Goal: Task Accomplishment & Management: Manage account settings

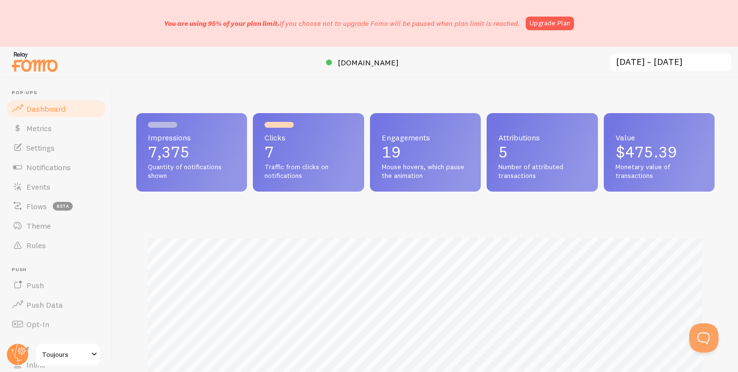
drag, startPoint x: 153, startPoint y: 22, endPoint x: 282, endPoint y: 25, distance: 128.8
click at [282, 25] on div "You are using 95% of your plan limit. If you choose not to upgrade Fomo will be…" at bounding box center [369, 23] width 738 height 47
click at [280, 25] on span "You are using 95% of your plan limit." at bounding box center [222, 23] width 116 height 9
click at [547, 22] on link "Upgrade Plan" at bounding box center [550, 24] width 48 height 14
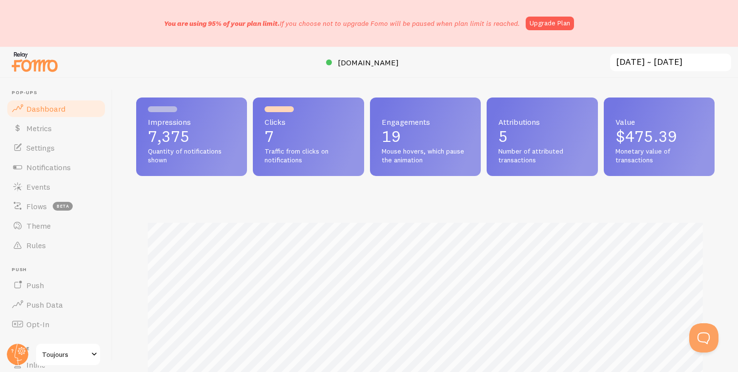
scroll to position [2, 0]
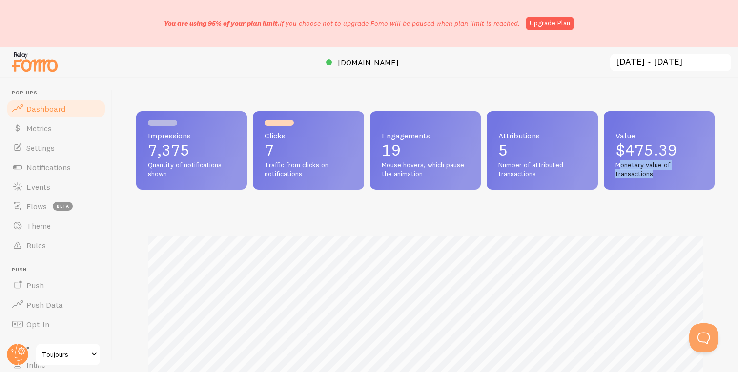
drag, startPoint x: 660, startPoint y: 173, endPoint x: 620, endPoint y: 165, distance: 40.3
click at [620, 165] on span "Monetary value of transactions" at bounding box center [658, 169] width 87 height 17
drag, startPoint x: 679, startPoint y: 152, endPoint x: 616, endPoint y: 148, distance: 63.1
click at [616, 148] on p "$475.39" at bounding box center [658, 150] width 87 height 16
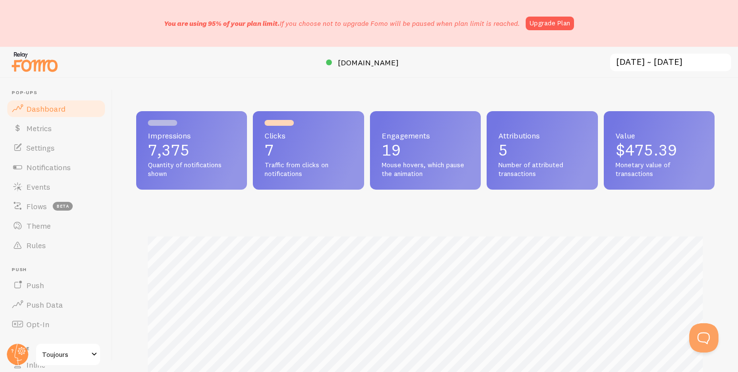
click at [641, 161] on span "Monetary value of transactions" at bounding box center [658, 169] width 87 height 17
drag, startPoint x: 613, startPoint y: 149, endPoint x: 675, endPoint y: 172, distance: 65.5
click at [675, 172] on div "Value $475.39 Monetary value of transactions" at bounding box center [659, 150] width 111 height 79
click at [675, 172] on span "Monetary value of transactions" at bounding box center [658, 169] width 87 height 17
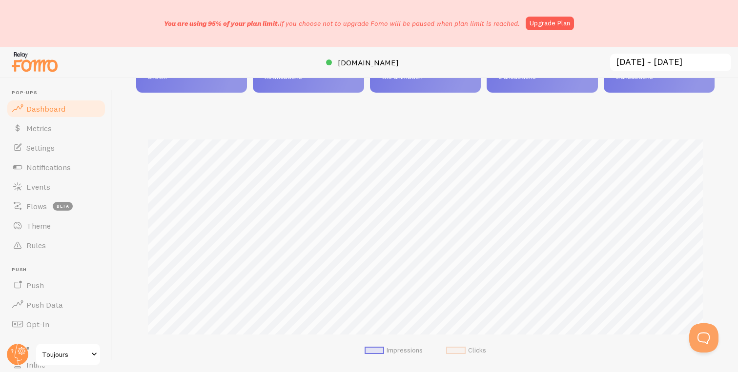
scroll to position [0, 0]
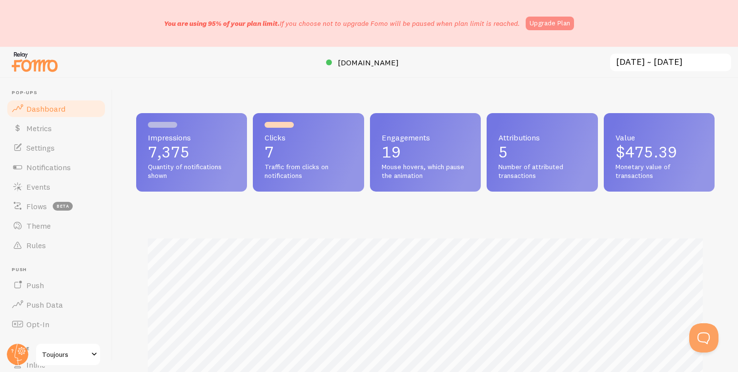
click at [550, 20] on link "Upgrade Plan" at bounding box center [550, 24] width 48 height 14
click at [51, 151] on span "Settings" at bounding box center [40, 148] width 28 height 10
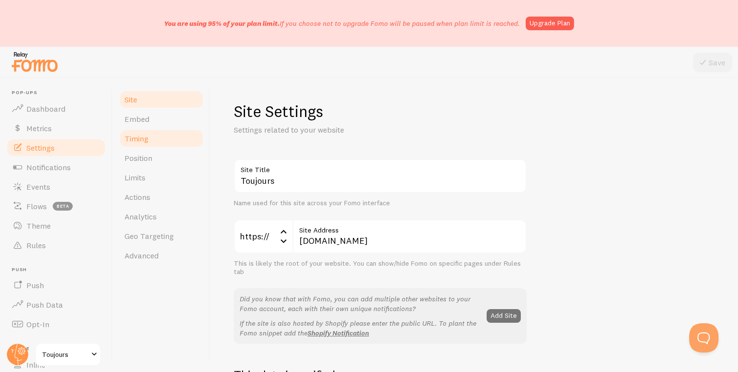
click at [177, 141] on link "Timing" at bounding box center [161, 139] width 85 height 20
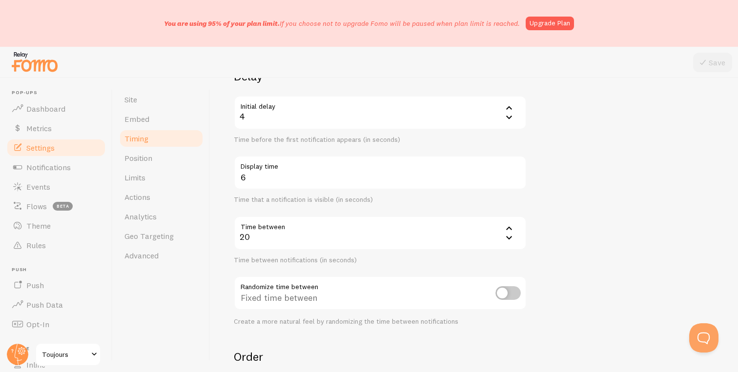
scroll to position [80, 0]
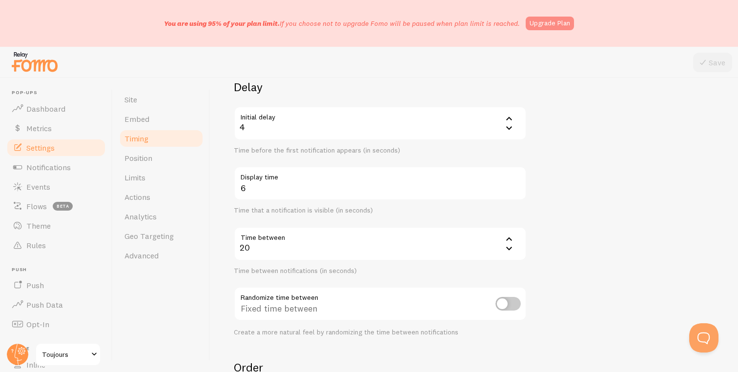
click at [550, 22] on link "Upgrade Plan" at bounding box center [550, 24] width 48 height 14
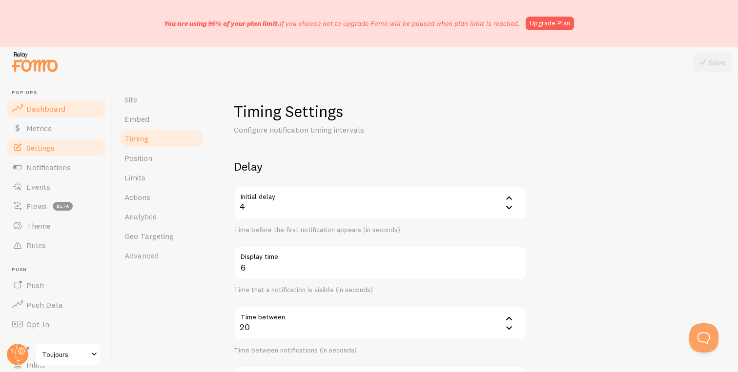
click at [73, 107] on link "Dashboard" at bounding box center [56, 109] width 101 height 20
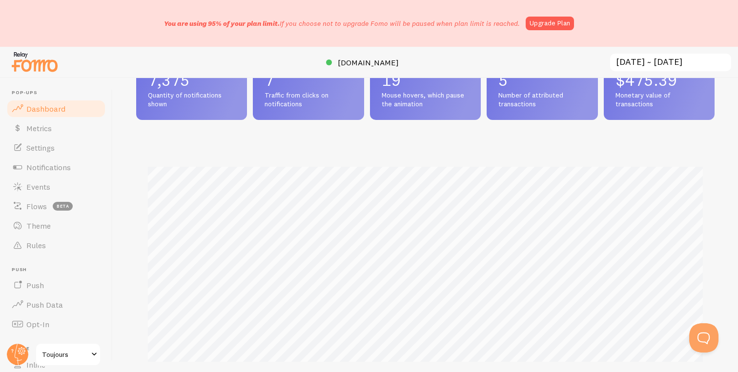
scroll to position [76, 0]
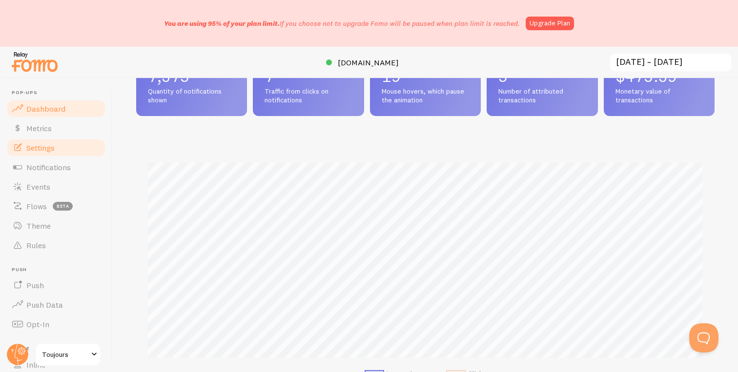
click at [63, 148] on link "Settings" at bounding box center [56, 148] width 101 height 20
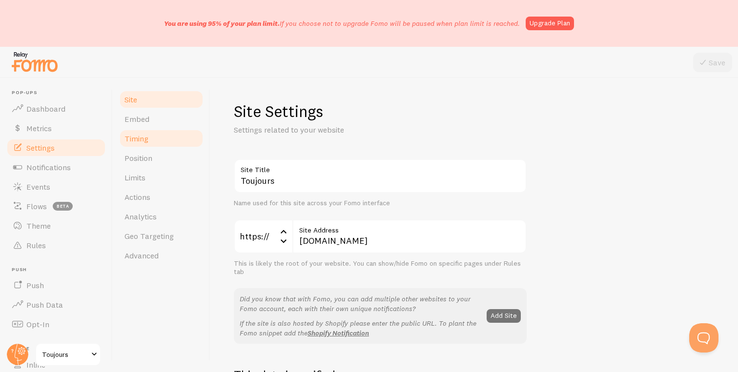
click at [177, 140] on link "Timing" at bounding box center [161, 139] width 85 height 20
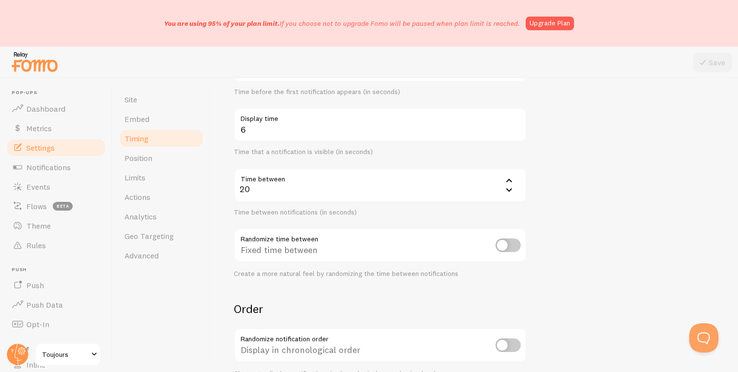
scroll to position [137, 0]
click at [52, 126] on link "Metrics" at bounding box center [56, 129] width 101 height 20
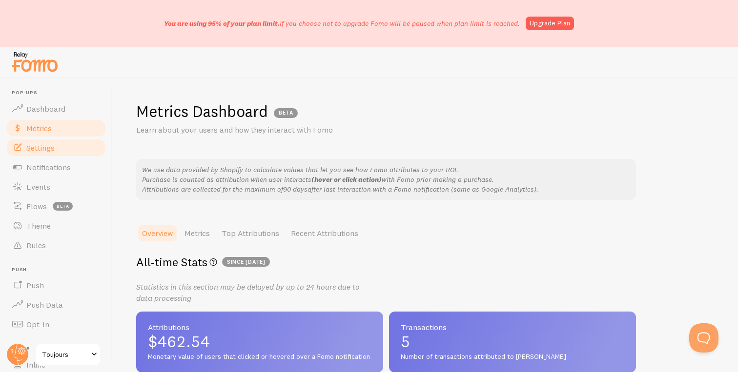
click at [60, 149] on link "Settings" at bounding box center [56, 148] width 101 height 20
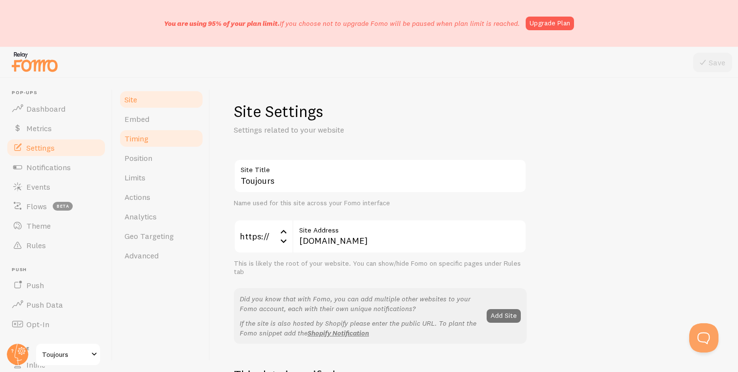
click at [171, 135] on link "Timing" at bounding box center [161, 139] width 85 height 20
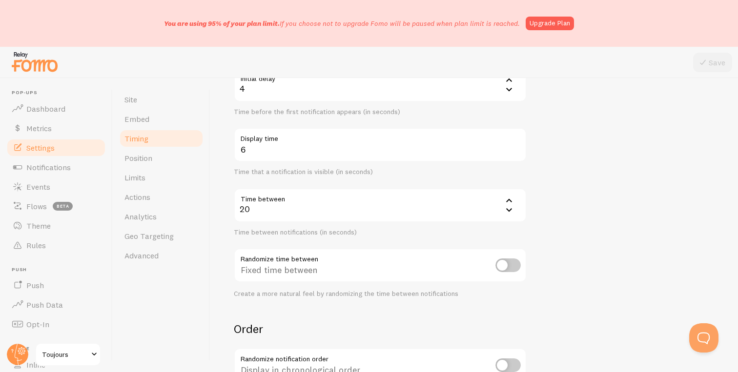
scroll to position [121, 0]
click at [509, 195] on icon at bounding box center [509, 198] width 12 height 12
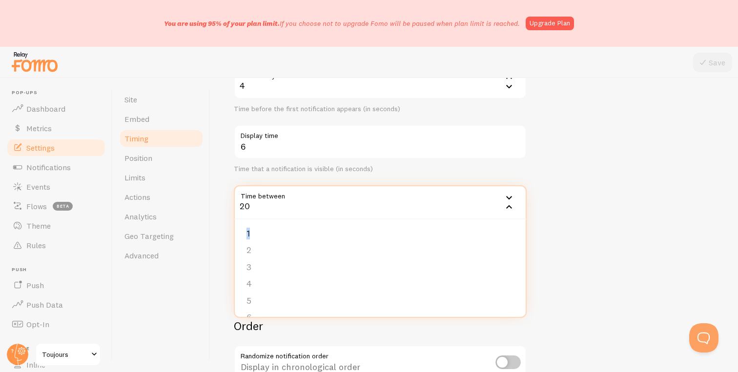
click at [509, 195] on icon at bounding box center [509, 198] width 12 height 12
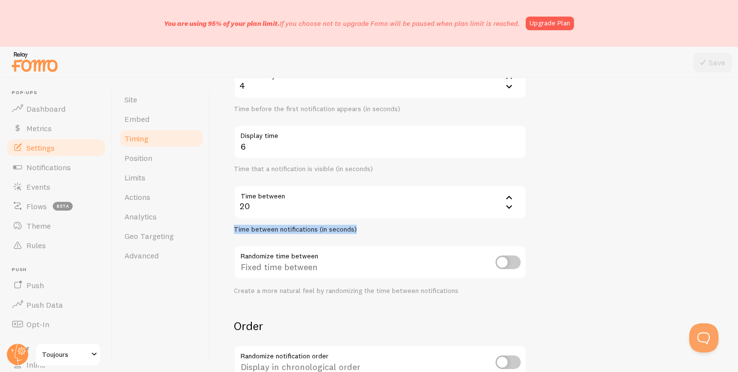
click at [509, 195] on icon at bounding box center [509, 198] width 12 height 12
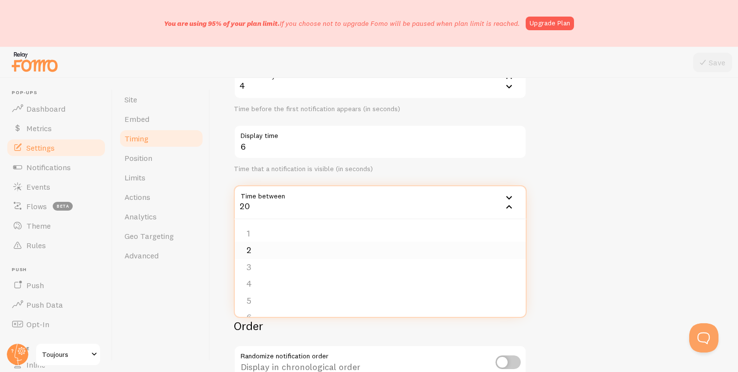
scroll to position [251, 0]
click at [281, 307] on li "20" at bounding box center [380, 302] width 291 height 17
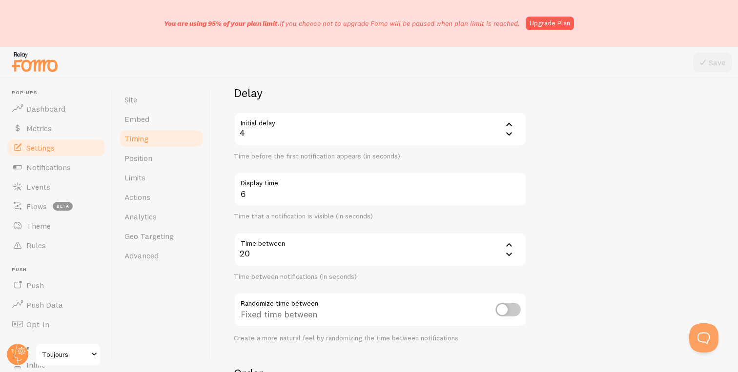
scroll to position [71, 0]
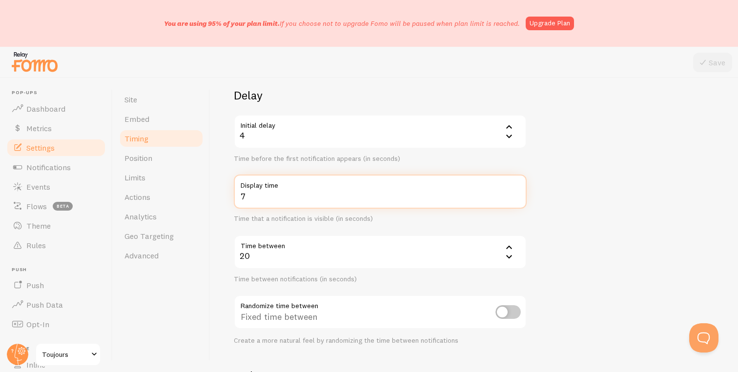
click at [515, 194] on input "7" at bounding box center [380, 192] width 293 height 34
click at [515, 194] on input "8" at bounding box center [380, 192] width 293 height 34
click at [515, 194] on input "9" at bounding box center [380, 192] width 293 height 34
click at [515, 194] on input "10" at bounding box center [380, 192] width 293 height 34
click at [515, 201] on input "9" at bounding box center [380, 192] width 293 height 34
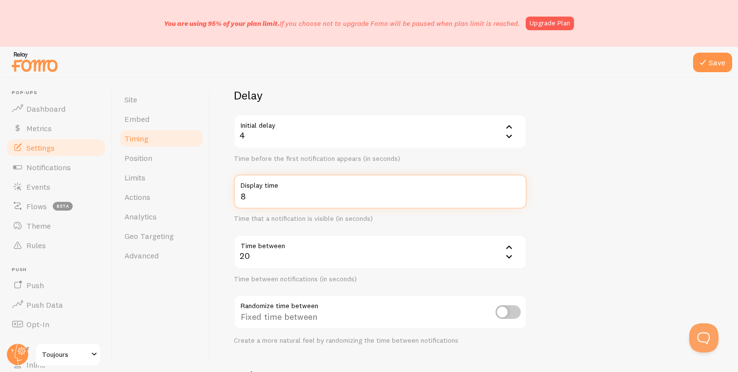
click at [515, 201] on input "8" at bounding box center [380, 192] width 293 height 34
click at [538, 169] on form "Delay Initial delay 4 4 1 2 3 4 5 Time before the first notification appears (i…" at bounding box center [474, 297] width 481 height 419
click at [507, 126] on icon at bounding box center [509, 126] width 6 height 3
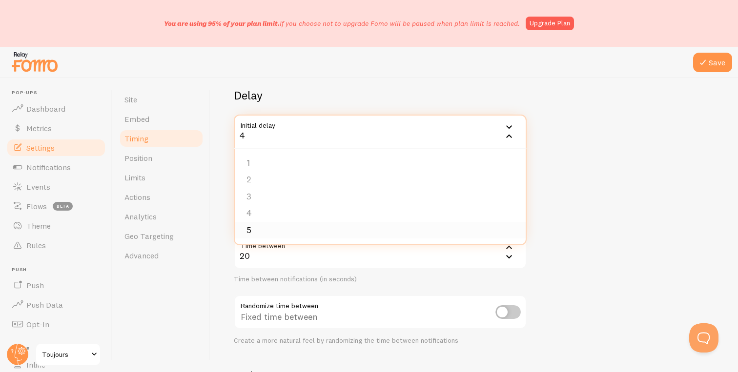
click at [345, 232] on li "5" at bounding box center [380, 230] width 291 height 17
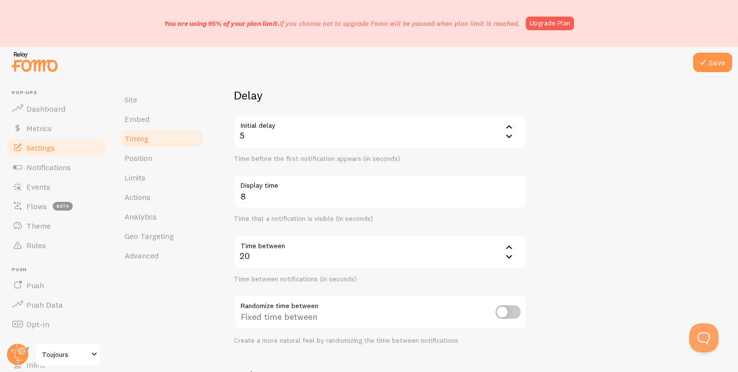
click at [578, 154] on form "Delay Initial delay 5 5 1 2 3 4 5 Time before the first notification appears (i…" at bounding box center [474, 297] width 481 height 419
click at [427, 137] on div "5" at bounding box center [380, 132] width 293 height 34
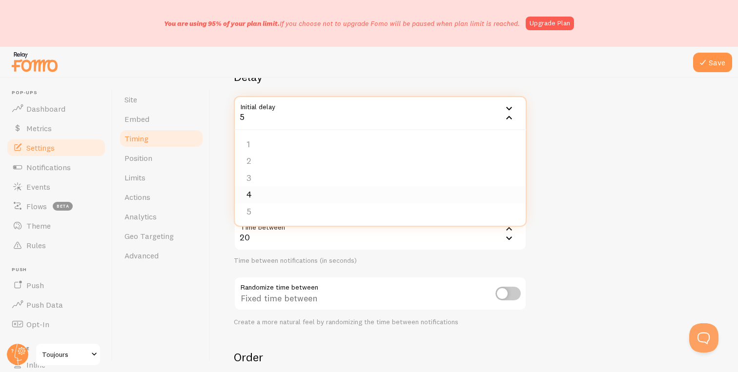
scroll to position [88, 0]
click at [508, 118] on icon at bounding box center [509, 118] width 6 height 3
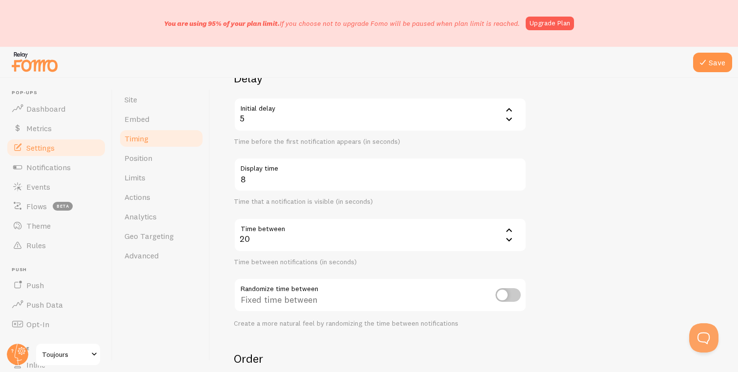
click at [508, 106] on icon at bounding box center [509, 110] width 12 height 12
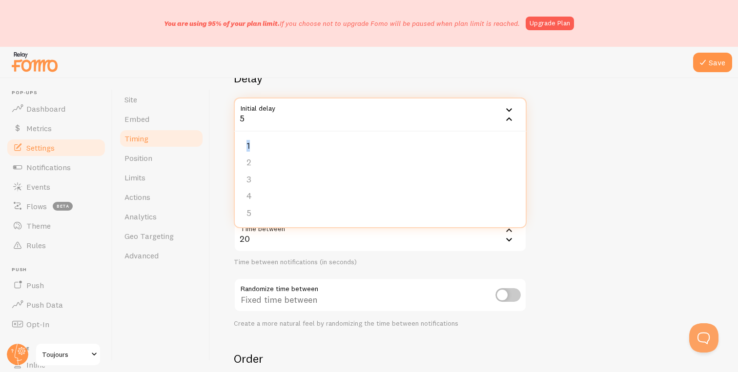
click at [508, 106] on icon at bounding box center [509, 110] width 12 height 12
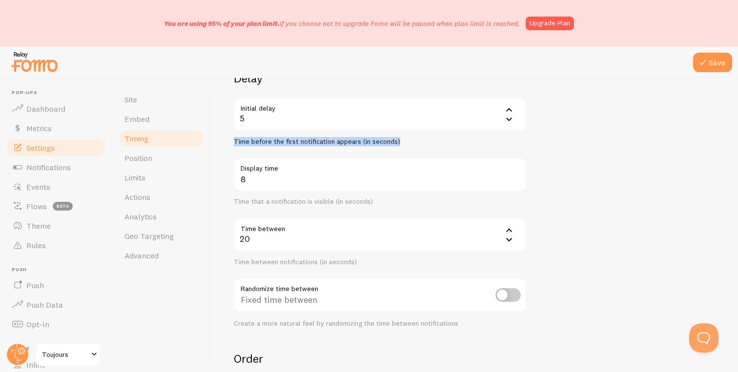
click at [508, 106] on icon at bounding box center [509, 110] width 12 height 12
click at [398, 113] on div "5" at bounding box center [380, 115] width 293 height 34
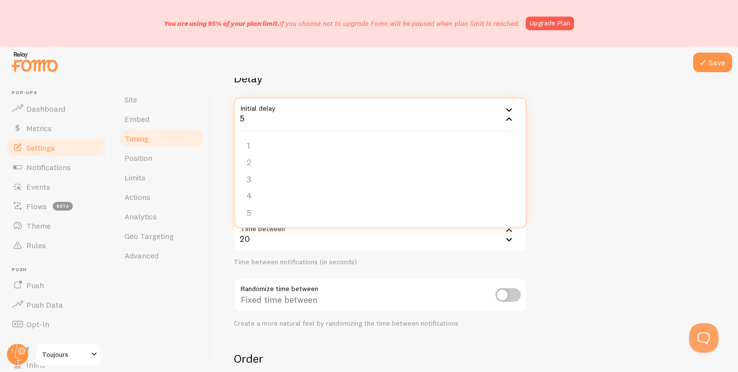
click at [326, 117] on div "5" at bounding box center [380, 115] width 293 height 34
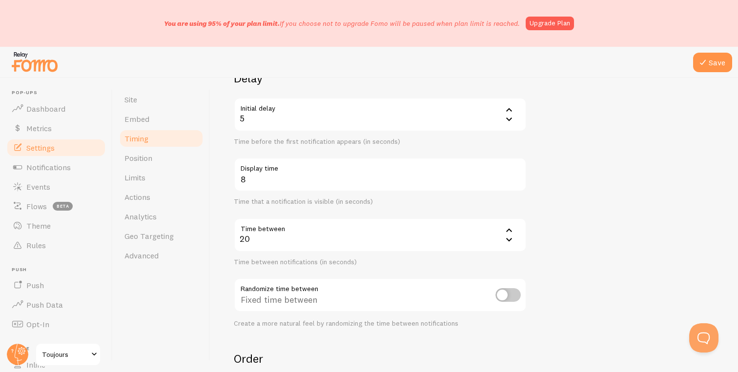
click at [326, 117] on div "5" at bounding box center [380, 115] width 293 height 34
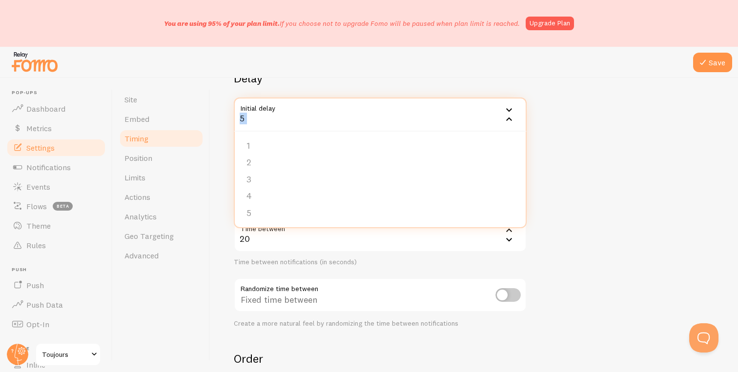
click at [326, 117] on div "5" at bounding box center [380, 115] width 293 height 34
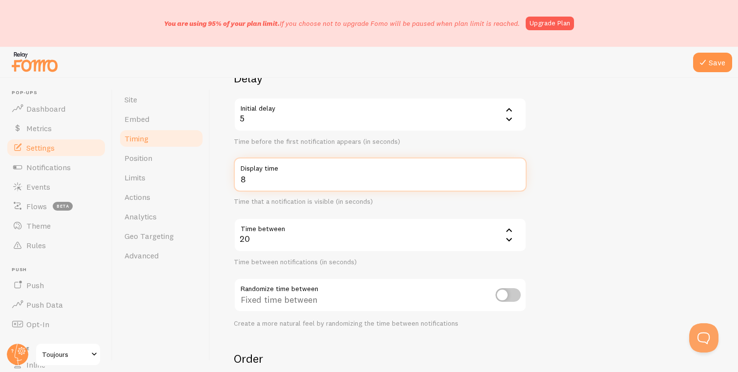
click at [316, 190] on input "8" at bounding box center [380, 175] width 293 height 34
click at [518, 176] on input "9" at bounding box center [380, 175] width 293 height 34
click at [518, 176] on input "10" at bounding box center [380, 175] width 293 height 34
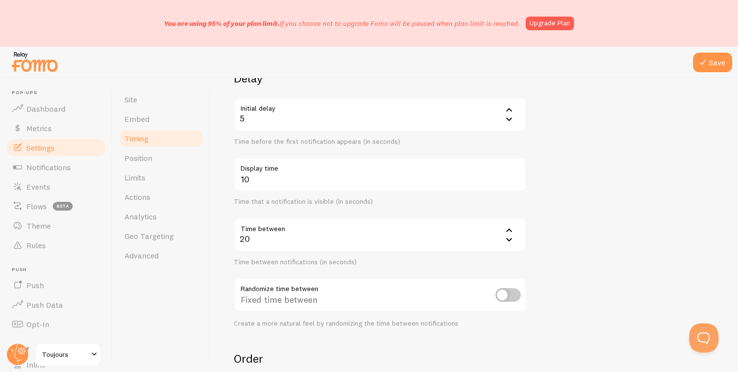
click at [568, 152] on form "Delay Initial delay 5 5 1 2 3 4 5 Time before the first notification appears (i…" at bounding box center [474, 280] width 481 height 419
click at [280, 172] on label "Display time" at bounding box center [380, 166] width 293 height 17
click at [280, 172] on input "10" at bounding box center [380, 175] width 293 height 34
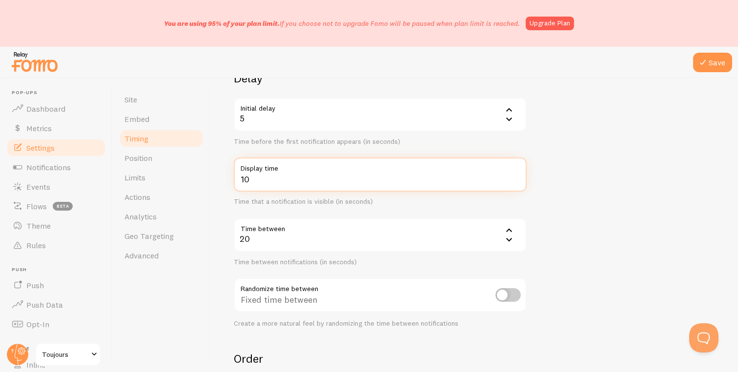
click at [508, 178] on input "10" at bounding box center [380, 175] width 293 height 34
click at [515, 177] on input "11" at bounding box center [380, 175] width 293 height 34
type input "10"
click at [515, 180] on input "10" at bounding box center [380, 175] width 293 height 34
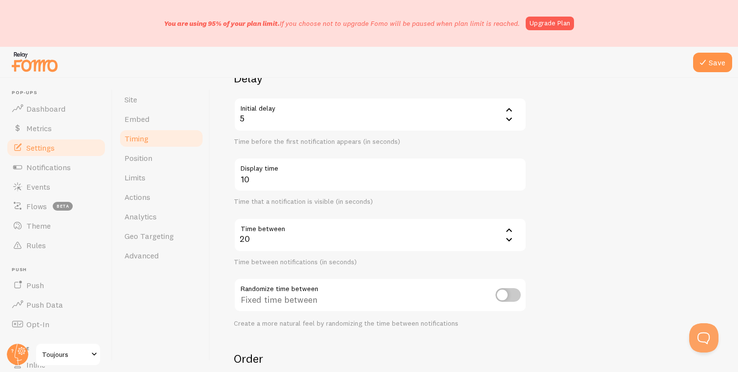
click at [227, 180] on div "Timing Settings Configure notification timing intervals Delay Initial delay 5 5…" at bounding box center [473, 225] width 527 height 294
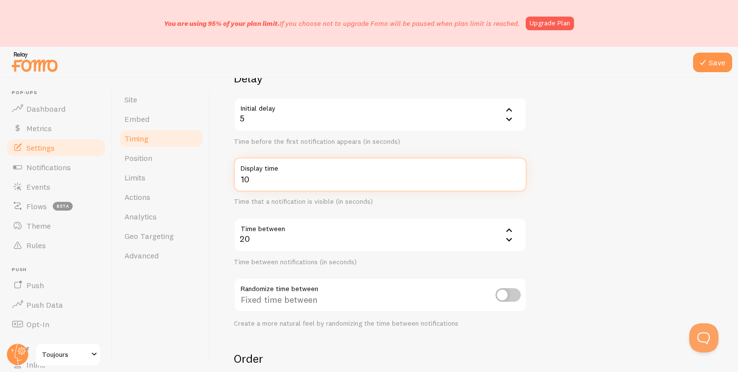
click at [246, 180] on input "10" at bounding box center [380, 175] width 293 height 34
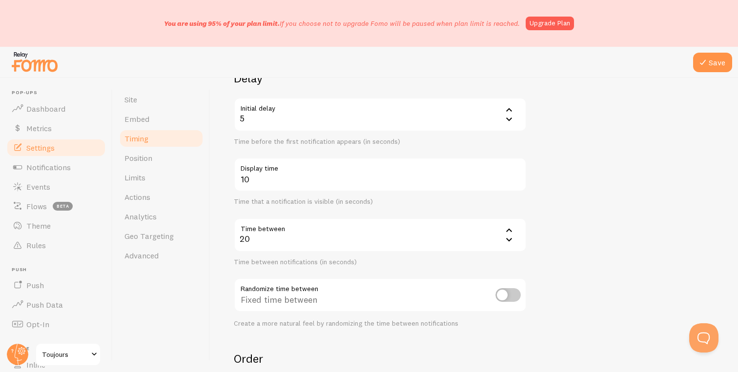
click at [382, 203] on div "Time that a notification is visible (in seconds)" at bounding box center [380, 202] width 293 height 9
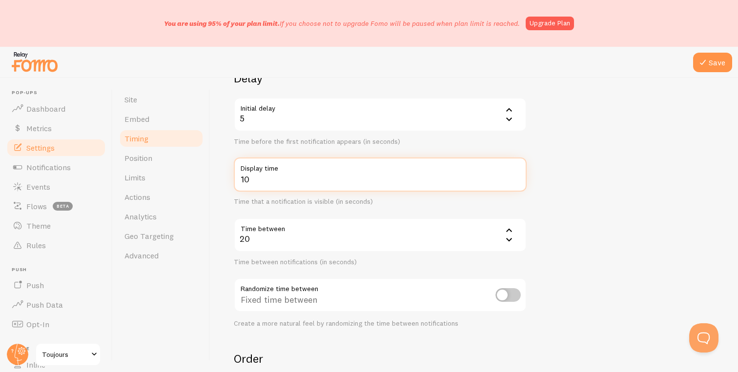
click at [303, 177] on input "10" at bounding box center [380, 175] width 293 height 34
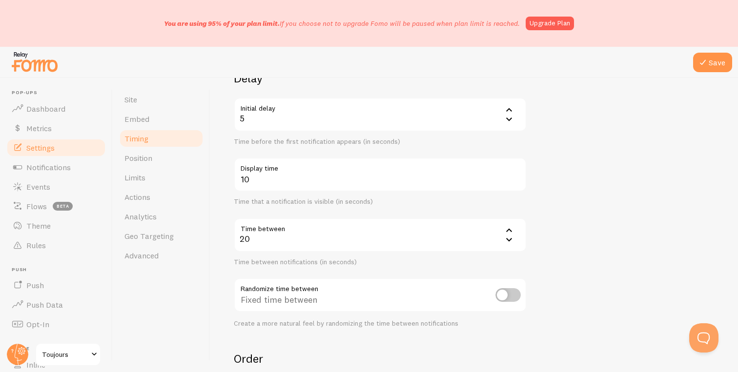
click at [404, 202] on div "Time that a notification is visible (in seconds)" at bounding box center [380, 202] width 293 height 9
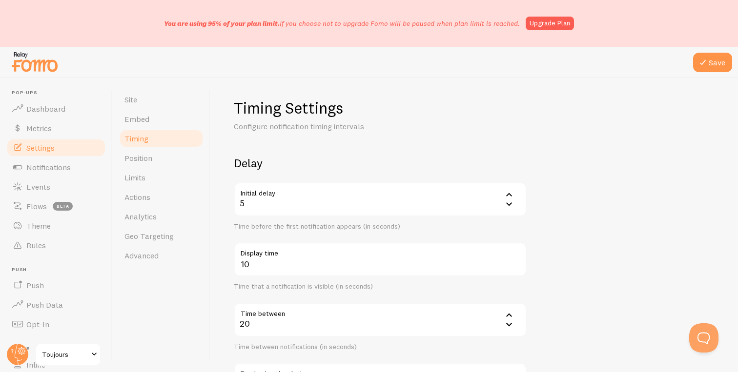
scroll to position [0, 0]
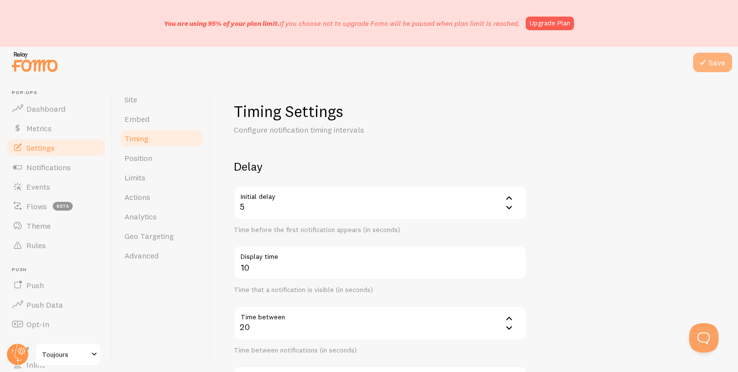
click at [713, 60] on button "Save" at bounding box center [712, 63] width 39 height 20
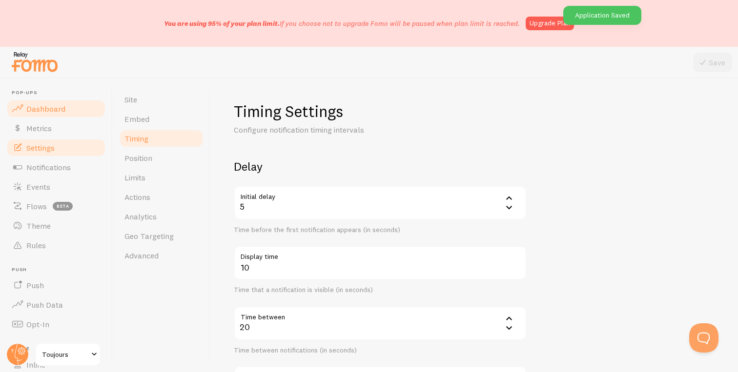
click at [72, 113] on link "Dashboard" at bounding box center [56, 109] width 101 height 20
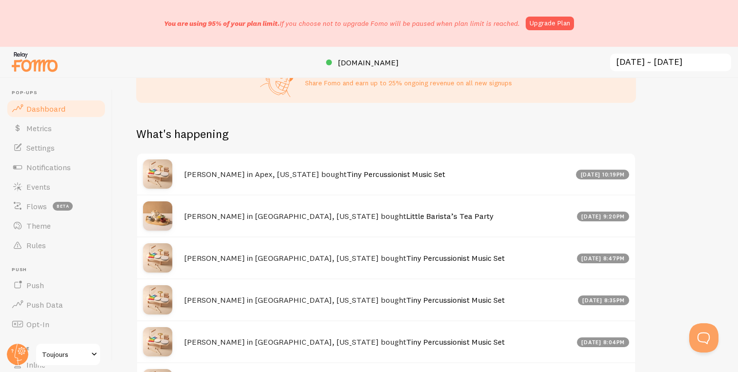
scroll to position [433, 0]
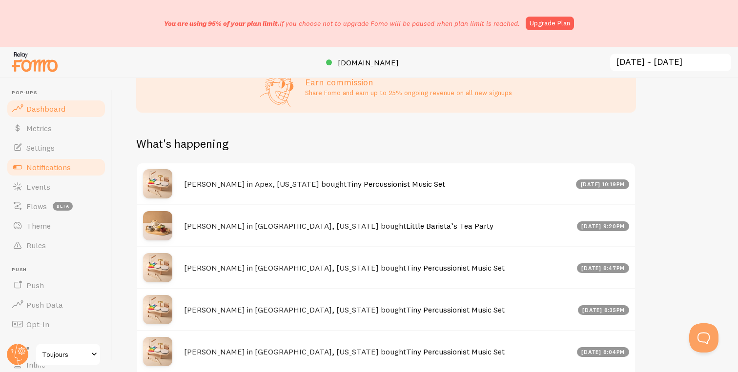
click at [60, 163] on span "Notifications" at bounding box center [48, 167] width 44 height 10
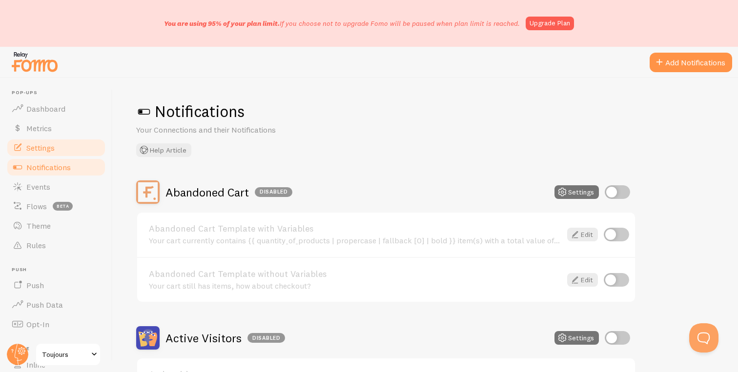
click at [72, 143] on link "Settings" at bounding box center [56, 148] width 101 height 20
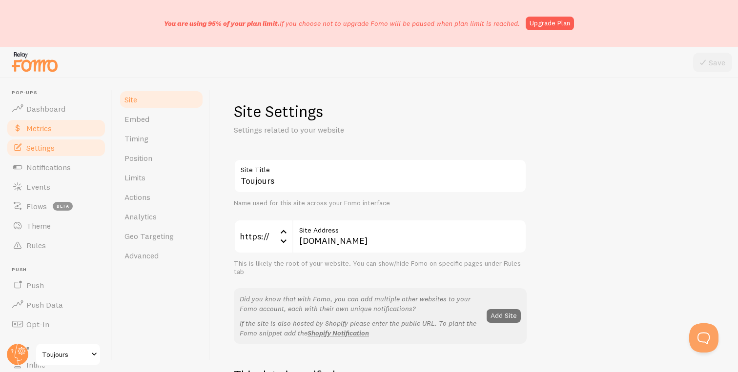
click at [61, 125] on link "Metrics" at bounding box center [56, 129] width 101 height 20
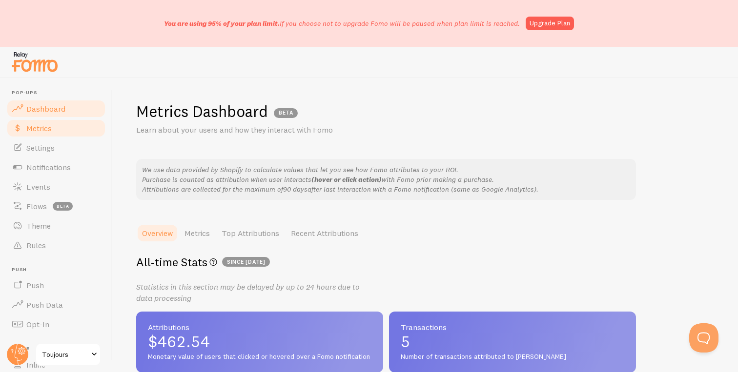
click at [58, 103] on link "Dashboard" at bounding box center [56, 109] width 101 height 20
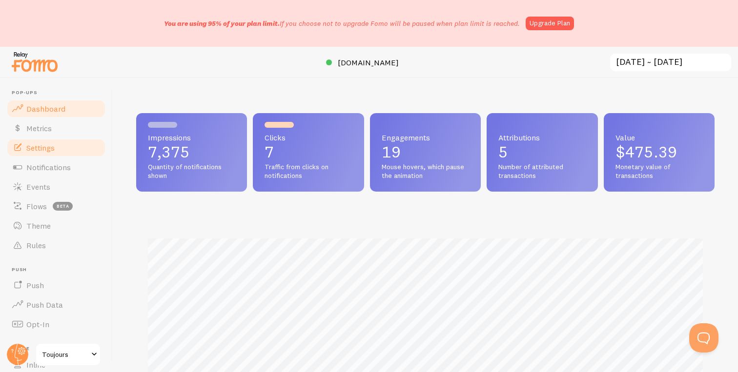
scroll to position [256, 578]
click at [58, 151] on link "Settings" at bounding box center [56, 148] width 101 height 20
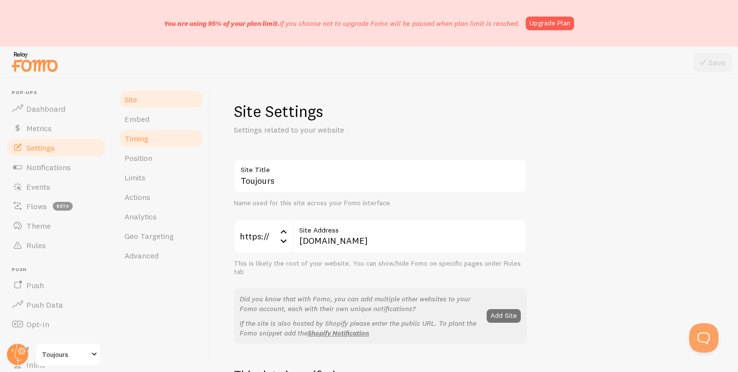
click at [153, 144] on link "Timing" at bounding box center [161, 139] width 85 height 20
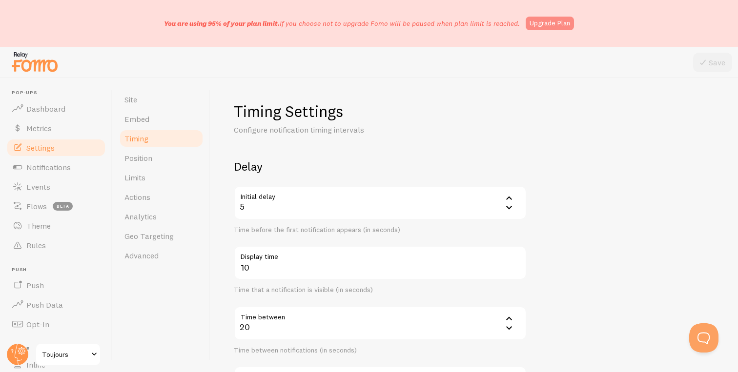
click at [545, 21] on link "Upgrade Plan" at bounding box center [550, 24] width 48 height 14
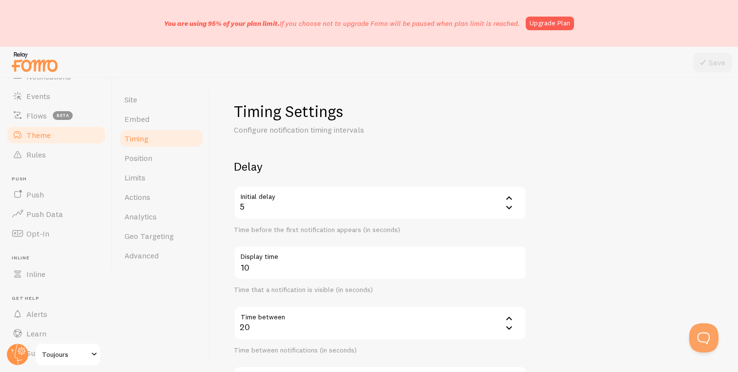
scroll to position [107, 0]
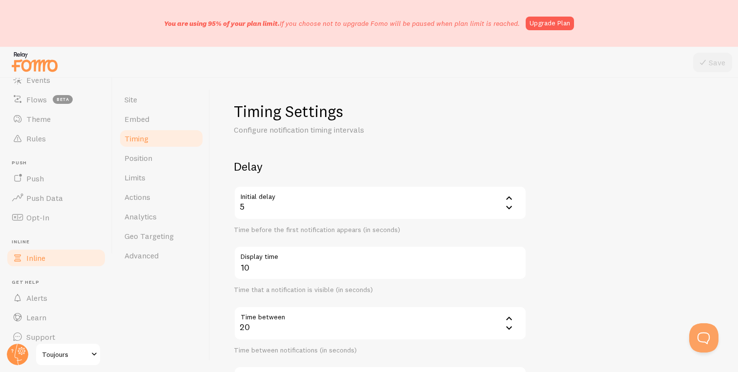
click at [43, 261] on span "Inline" at bounding box center [35, 258] width 19 height 10
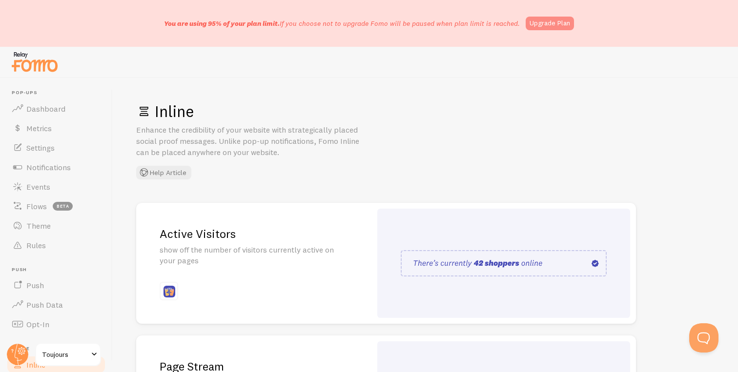
click at [541, 26] on link "Upgrade Plan" at bounding box center [550, 24] width 48 height 14
